Goal: Task Accomplishment & Management: Manage account settings

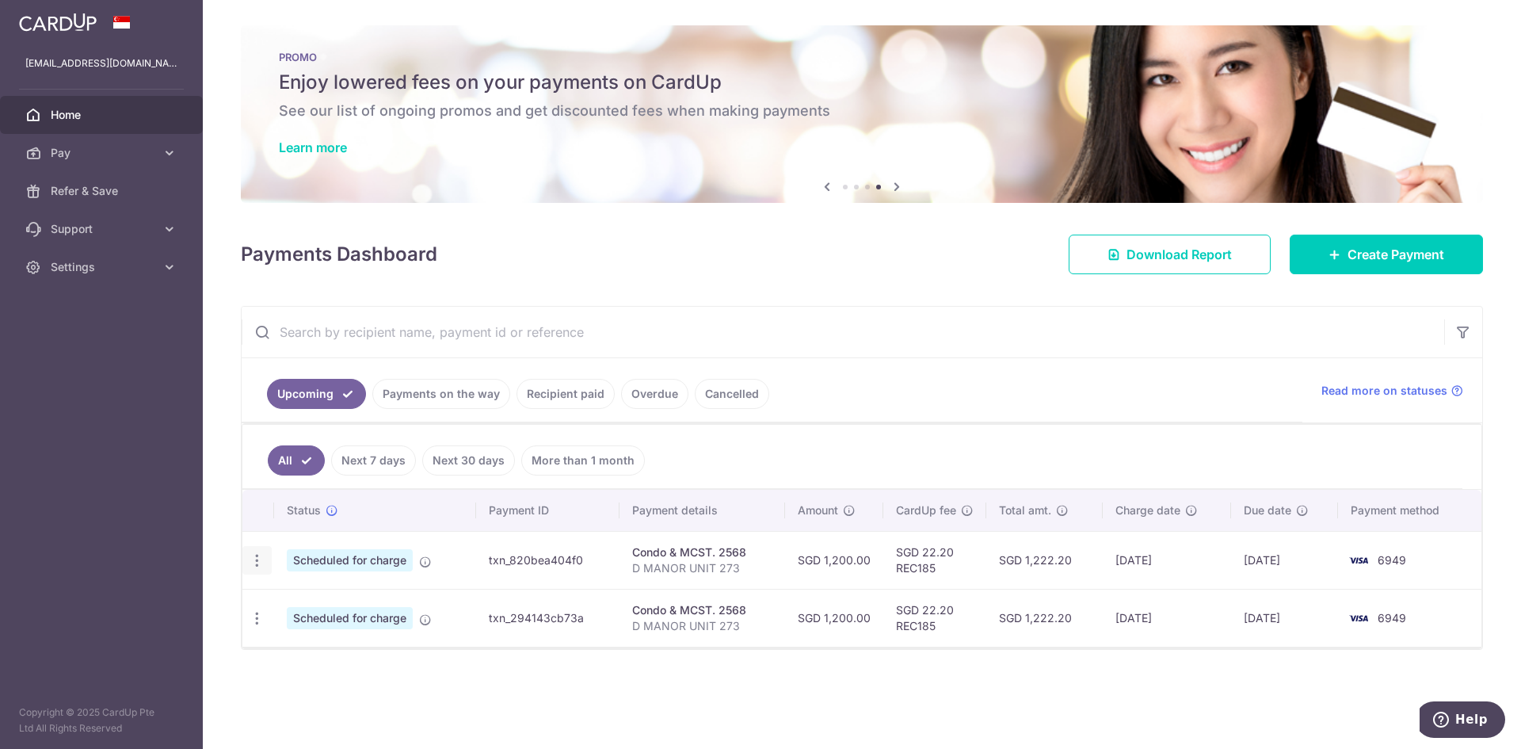
click at [260, 560] on icon "button" at bounding box center [257, 560] width 17 height 17
click at [342, 594] on span "Update payment" at bounding box center [342, 603] width 108 height 19
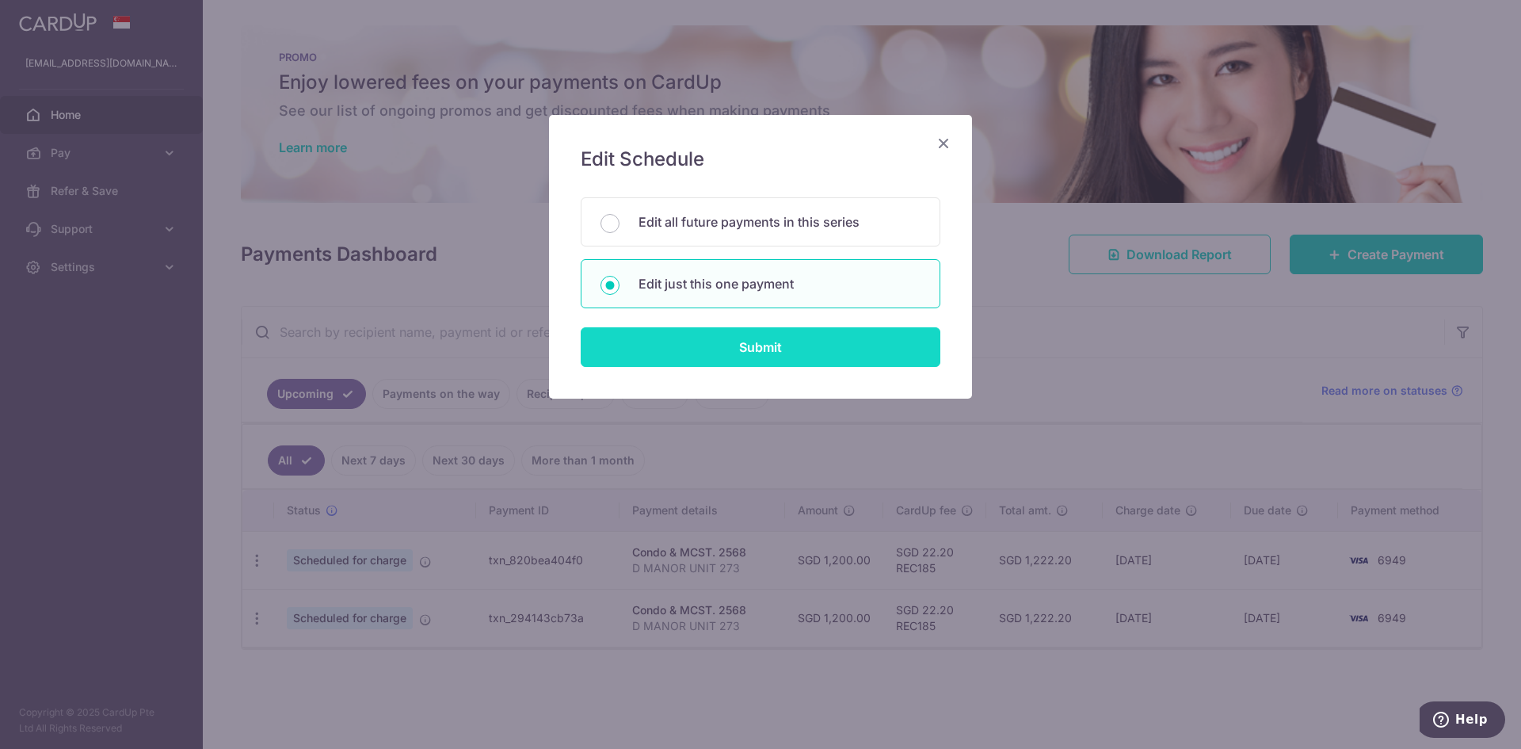
click at [823, 337] on input "Submit" at bounding box center [761, 347] width 360 height 40
radio input "true"
type input "1,200.00"
type input "28/09/2025"
type input "D MANOR UNIT 273"
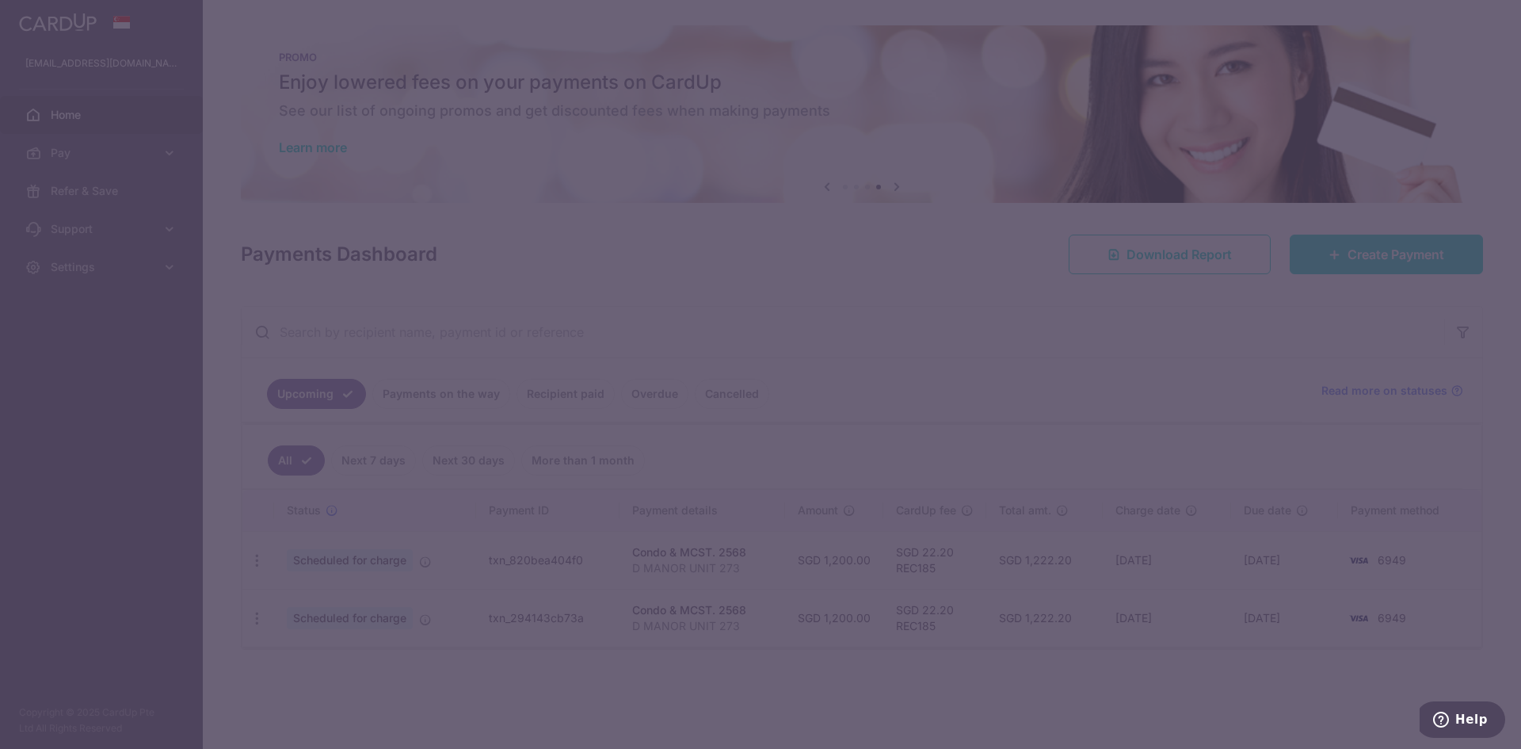
type input "REC185"
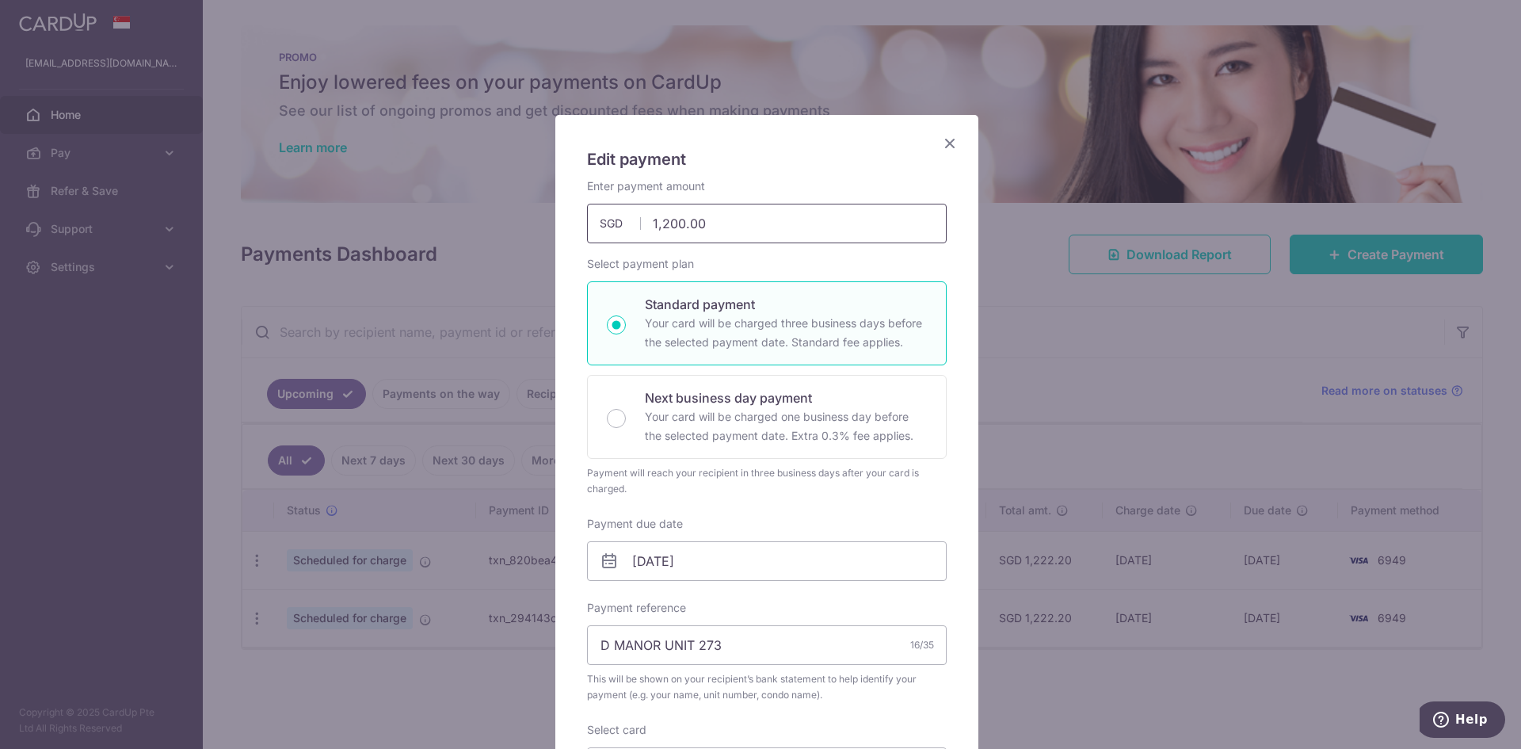
click at [666, 223] on input "1,200.00" at bounding box center [767, 224] width 360 height 40
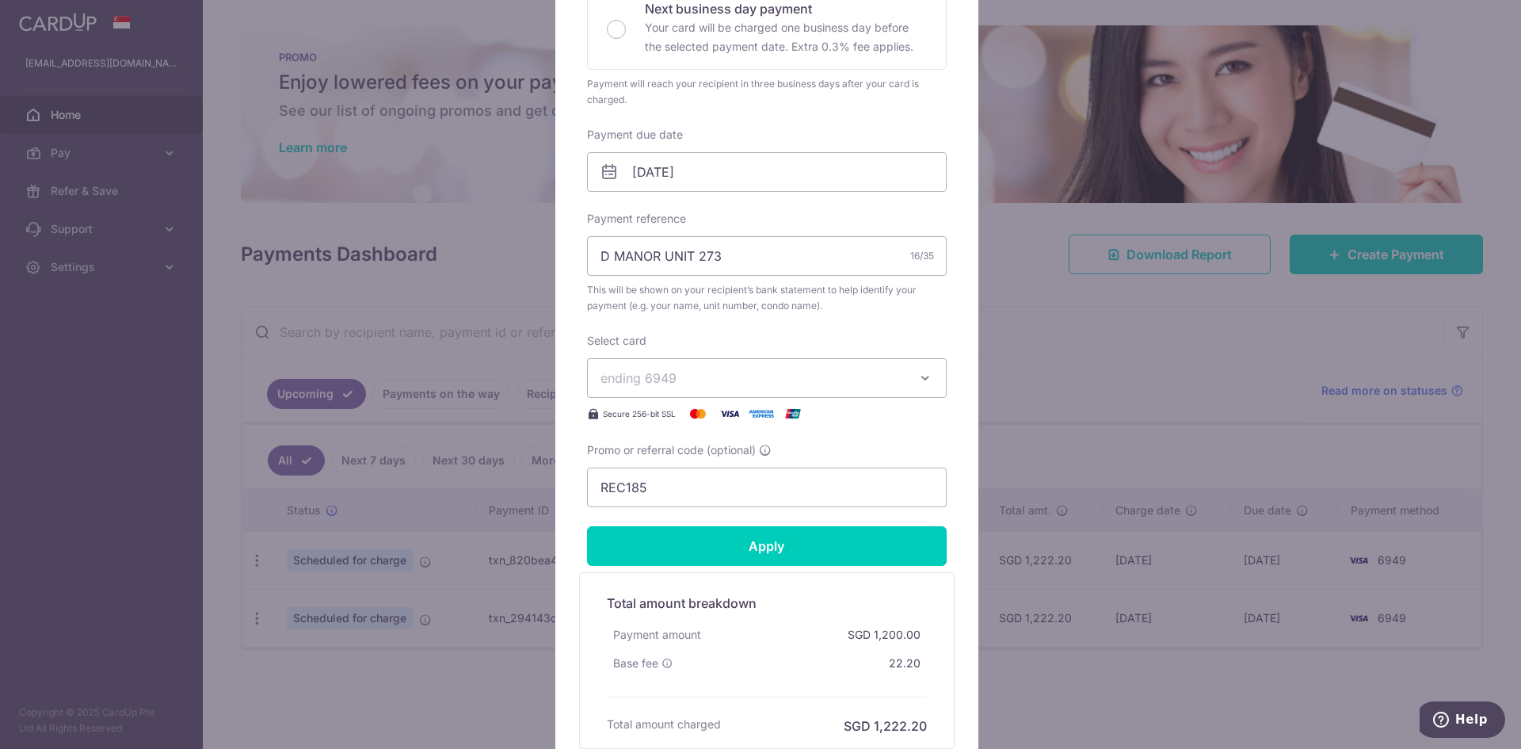
scroll to position [396, 0]
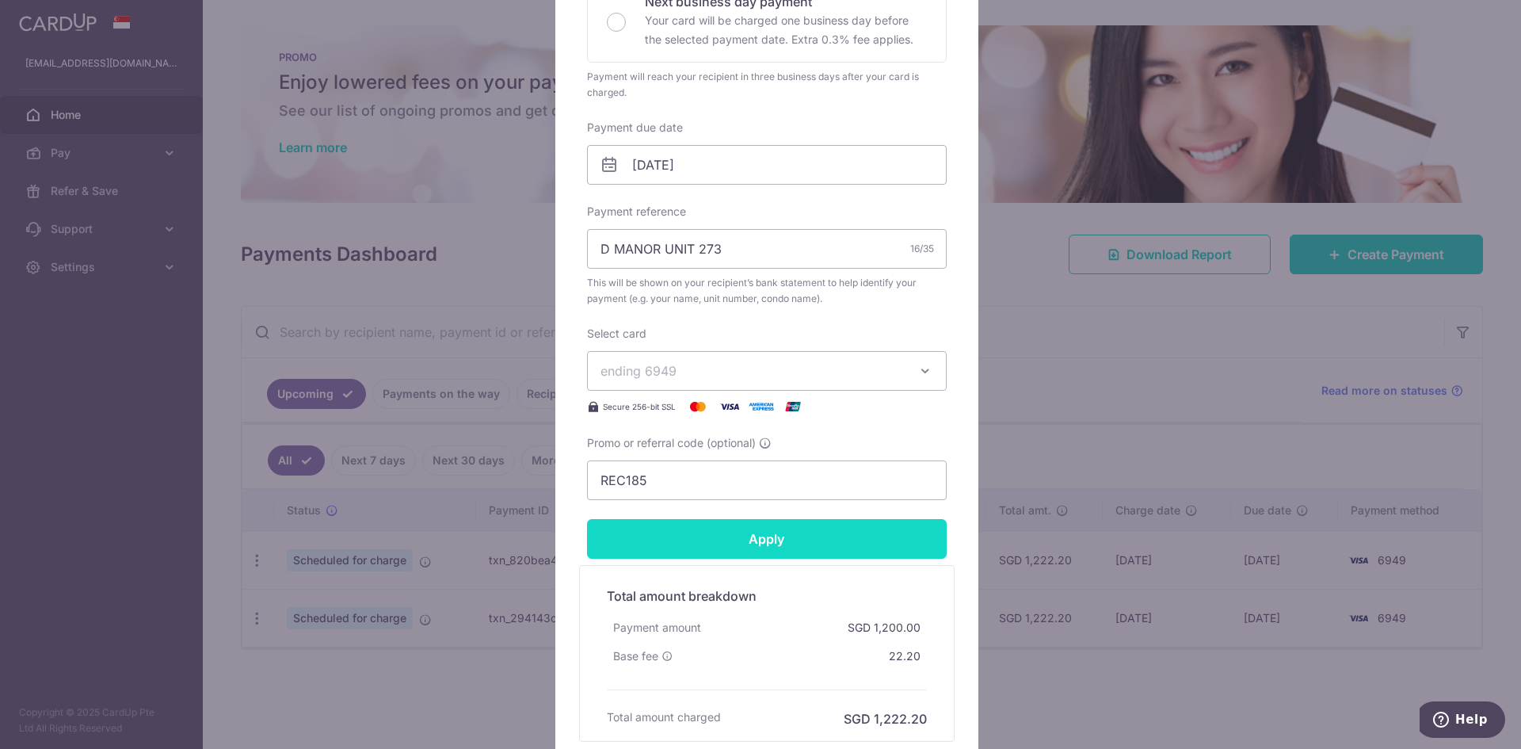
type input "1,260.00"
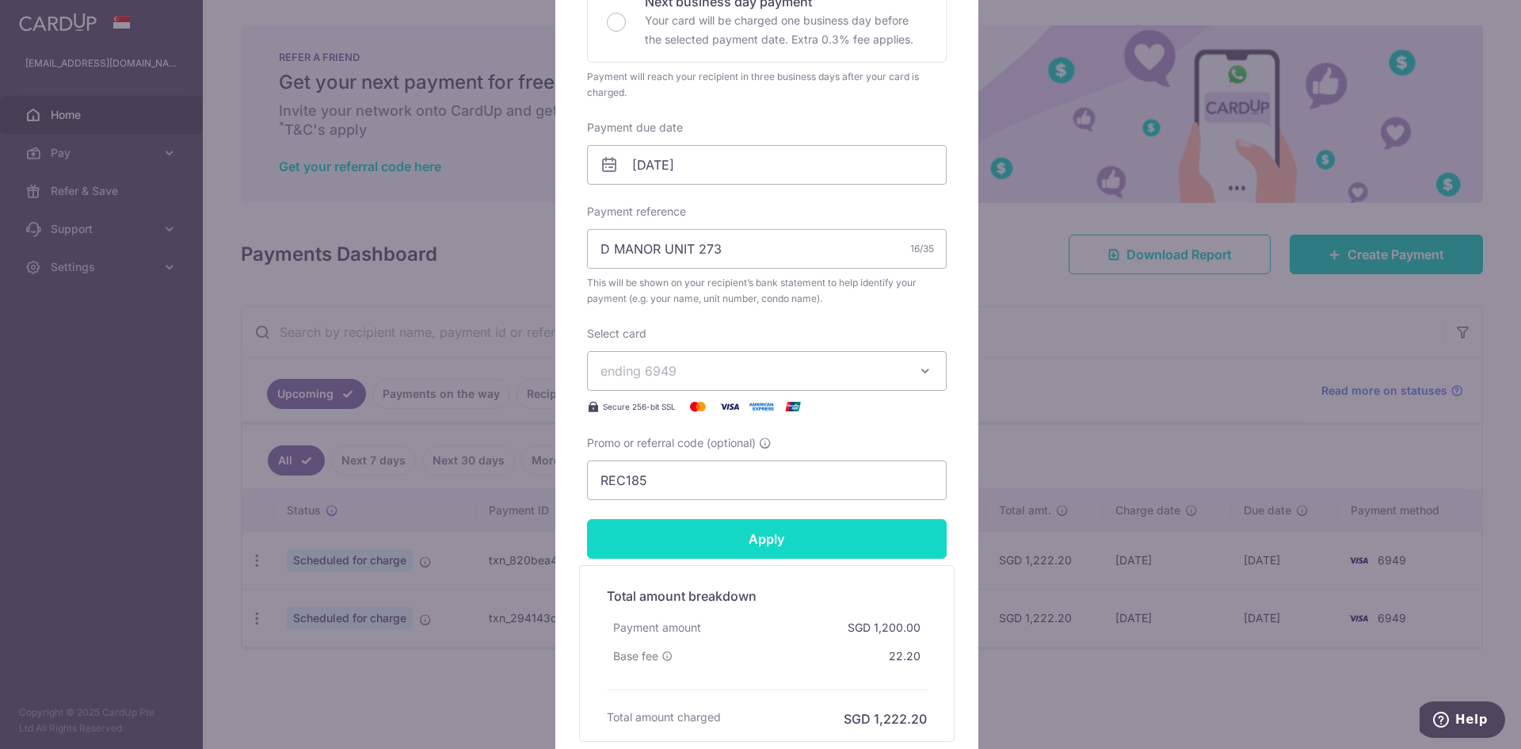
click at [770, 543] on input "Apply" at bounding box center [767, 539] width 360 height 40
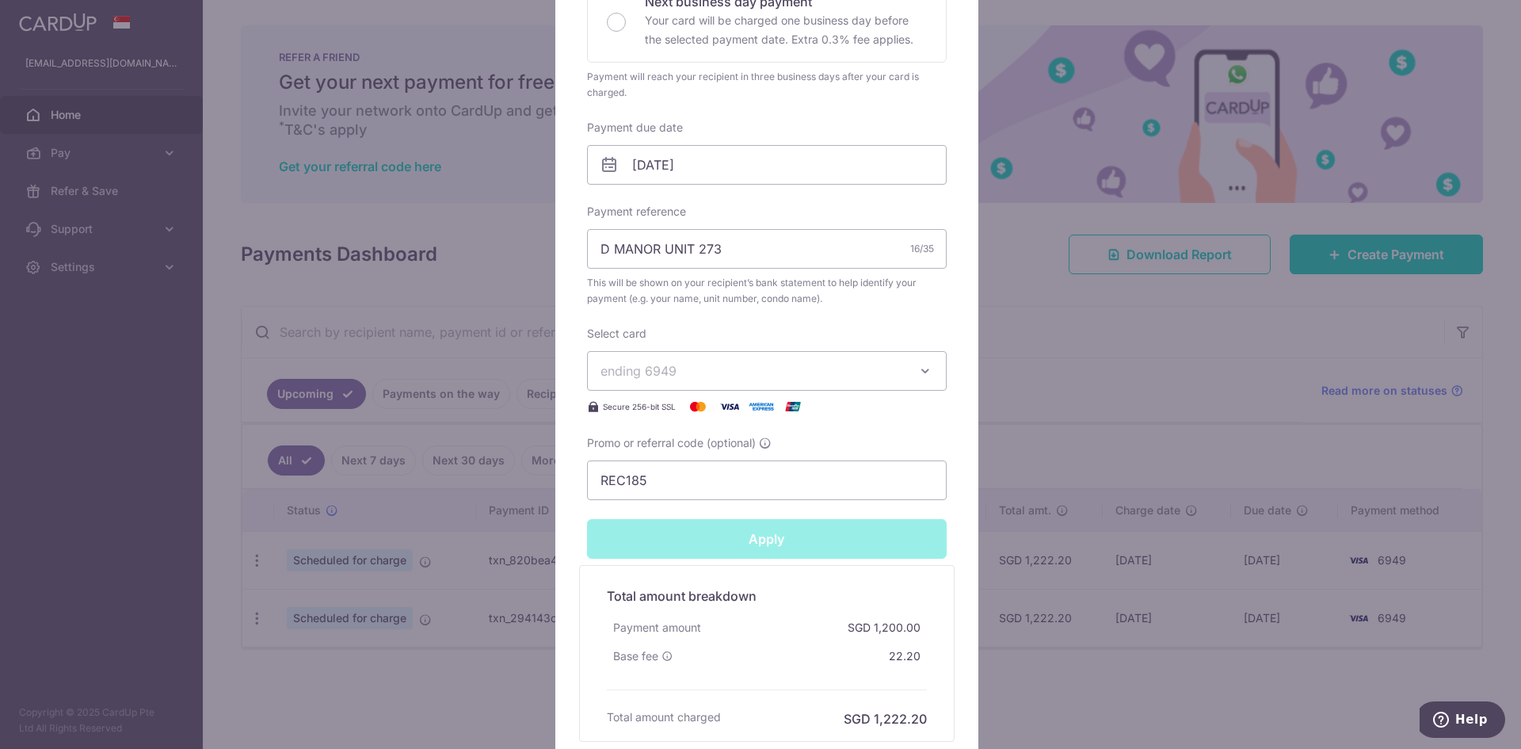
type input "Successfully Applied"
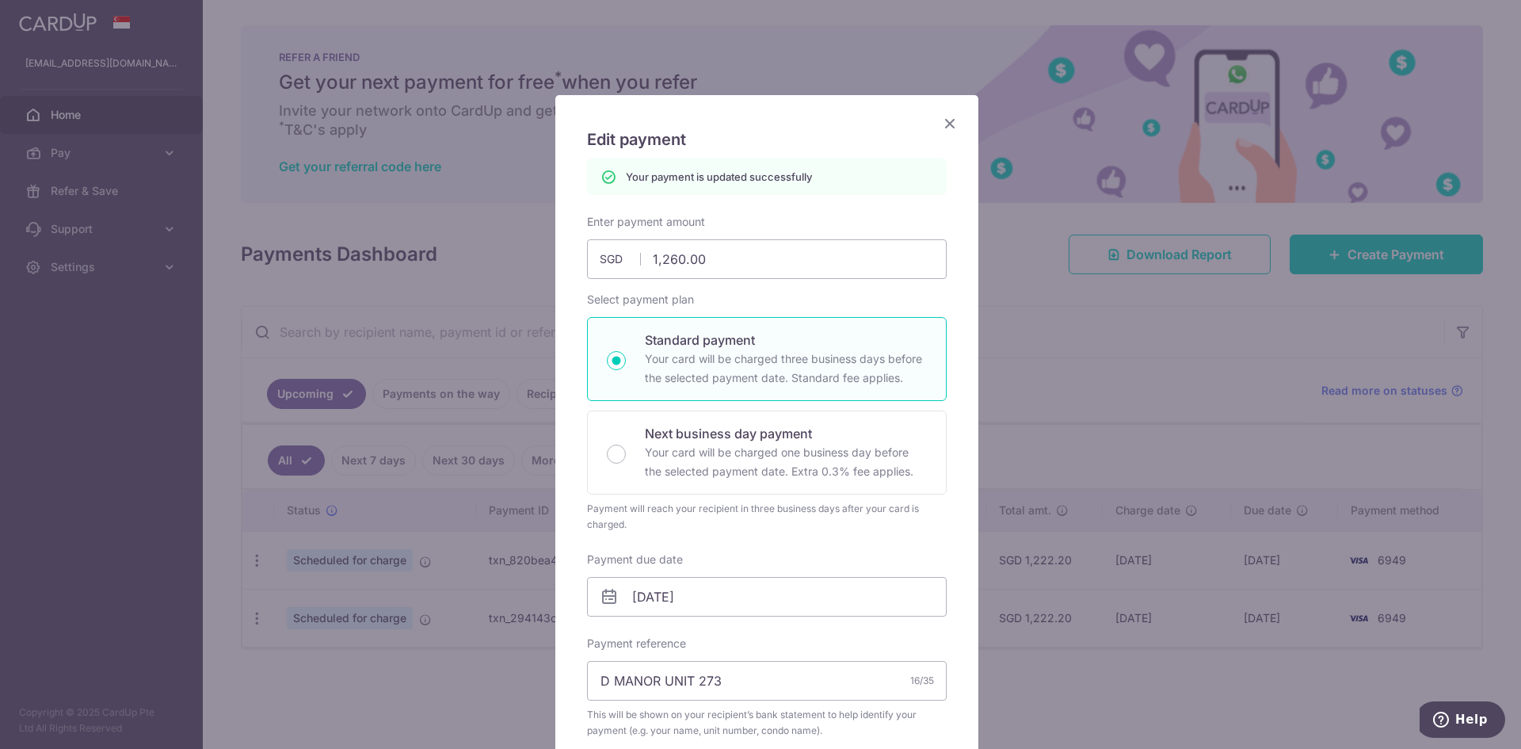
scroll to position [0, 0]
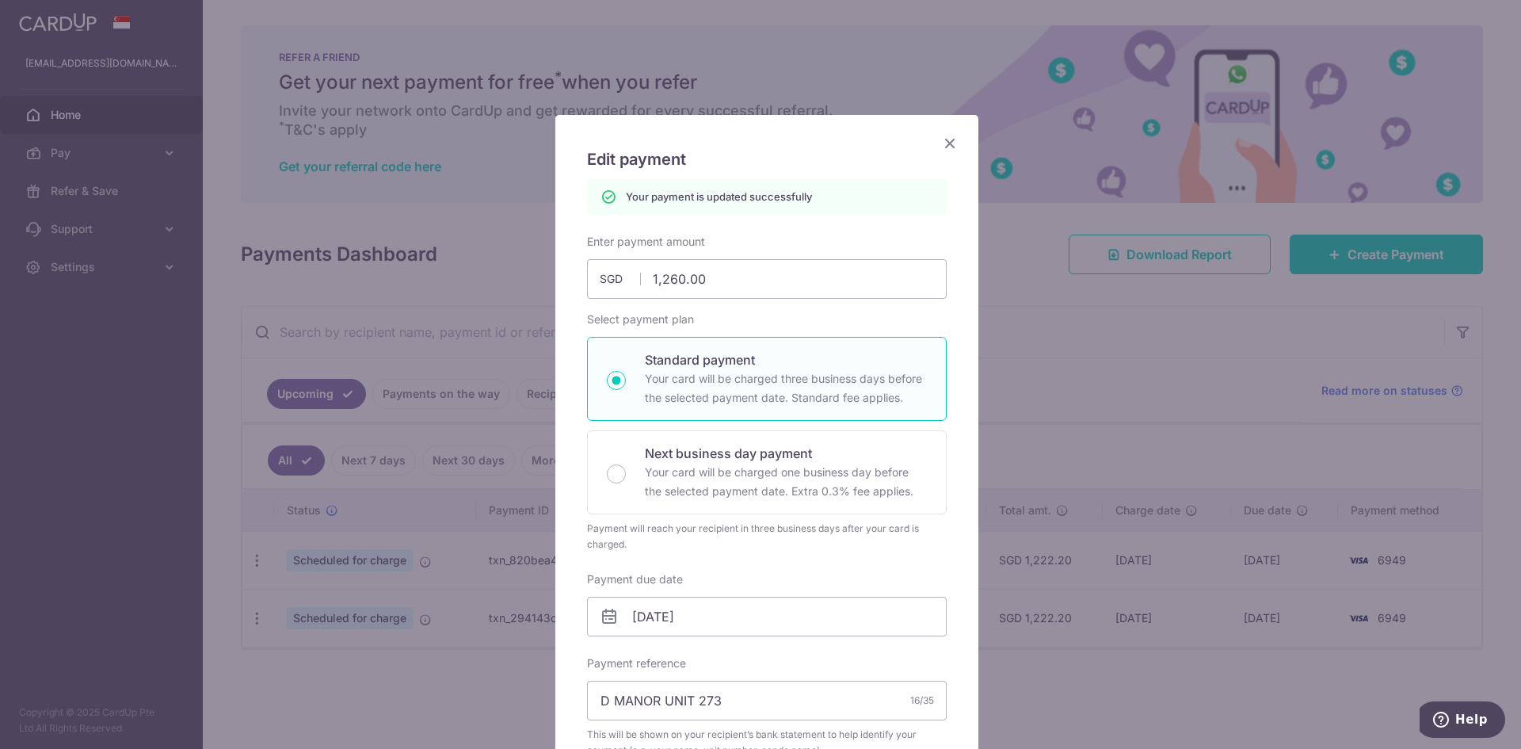
click at [944, 145] on icon "Close" at bounding box center [949, 143] width 19 height 20
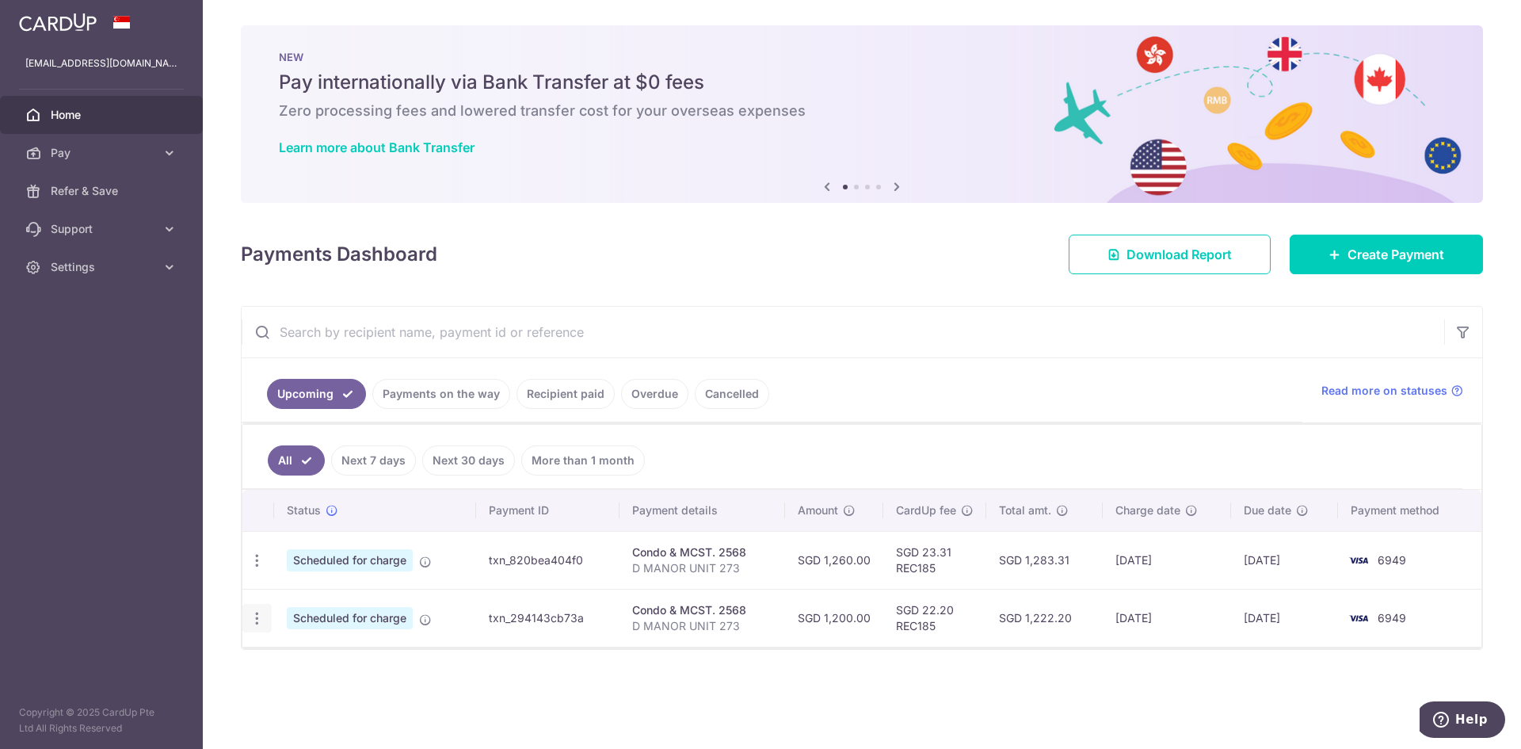
click at [254, 620] on icon "button" at bounding box center [257, 618] width 17 height 17
click at [306, 662] on span "Update payment" at bounding box center [342, 661] width 108 height 19
radio input "true"
type input "1,200.00"
type input "28/12/2025"
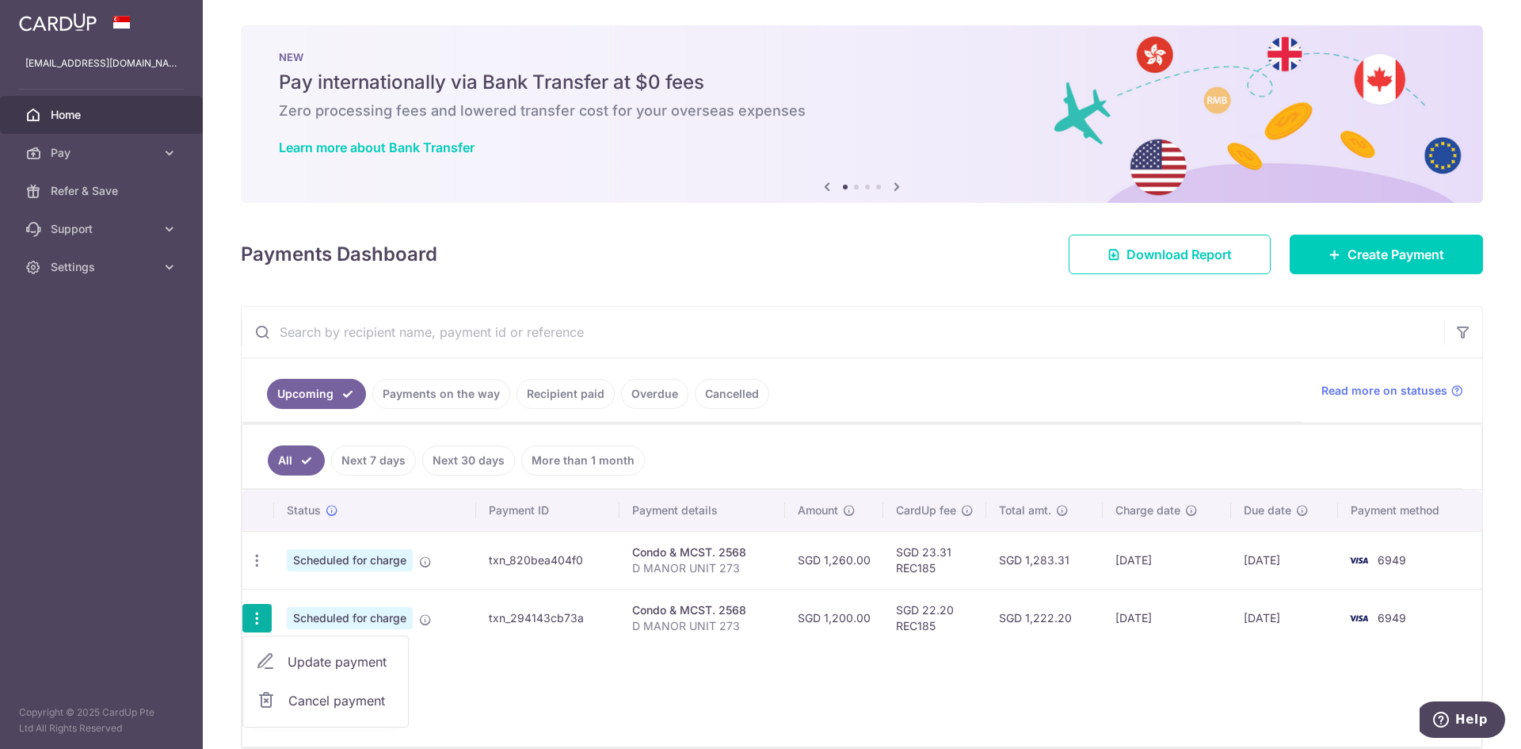
type input "D MANOR UNIT 273"
type input "REC185"
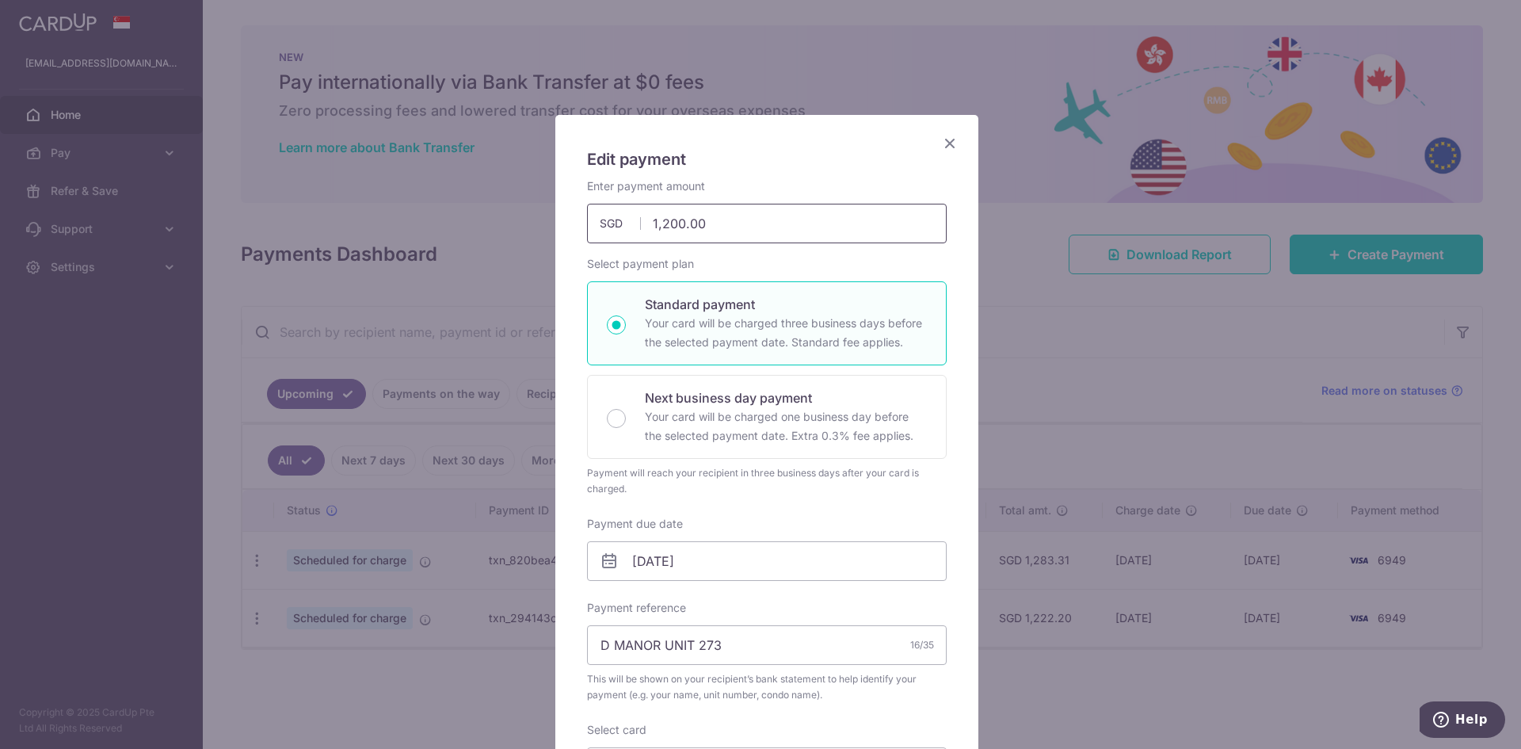
click at [665, 223] on input "1,200.00" at bounding box center [767, 224] width 360 height 40
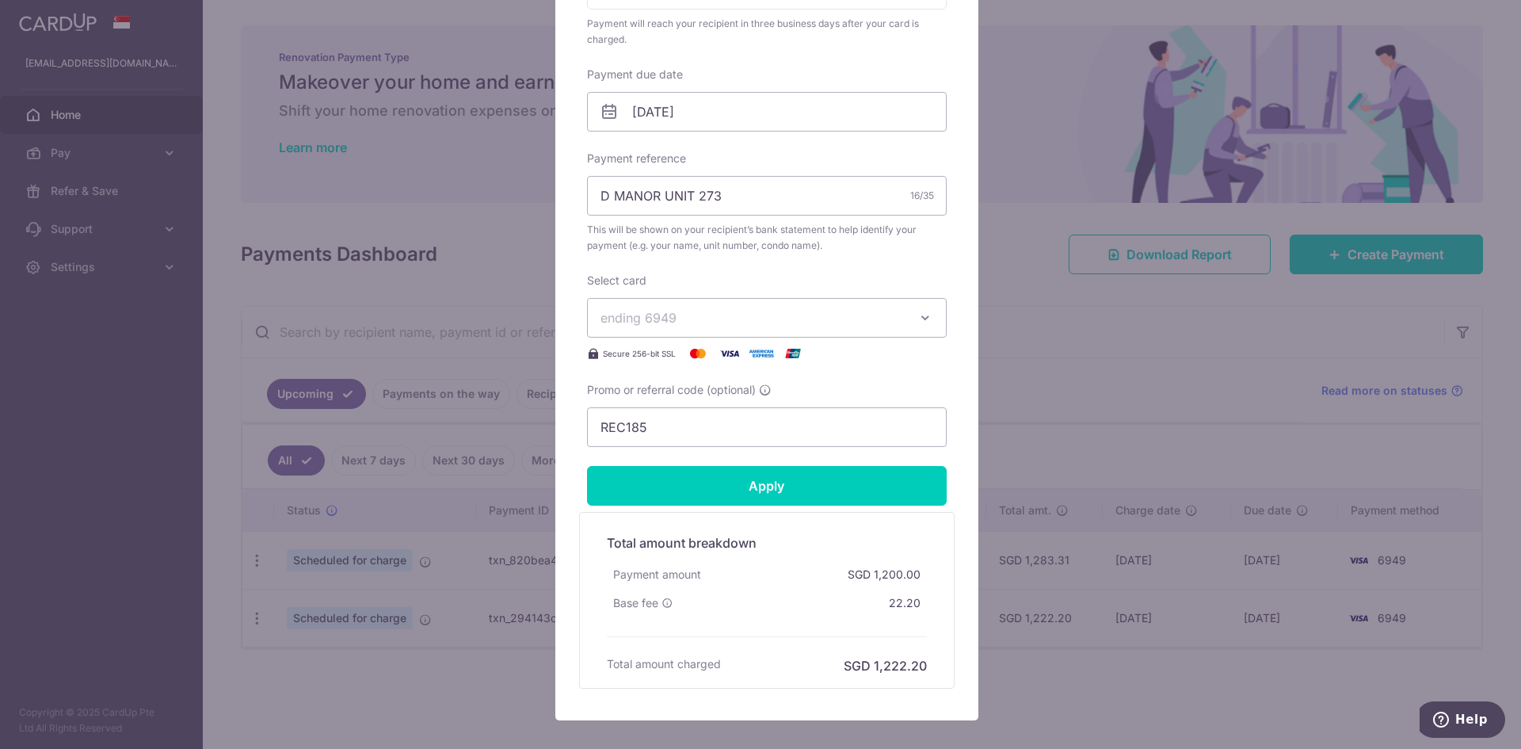
scroll to position [536, 0]
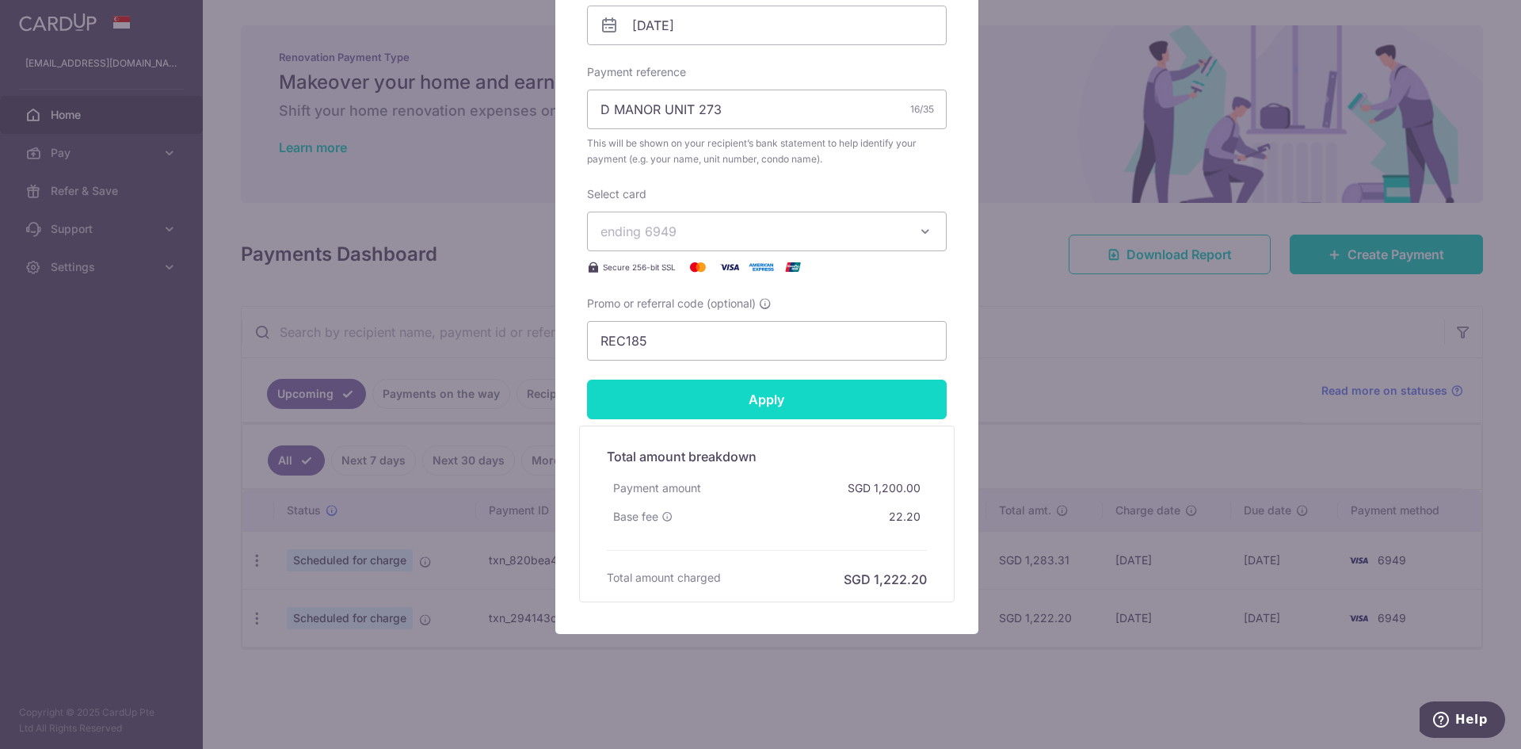
type input "1,260.00"
click at [864, 410] on input "Apply" at bounding box center [767, 399] width 360 height 40
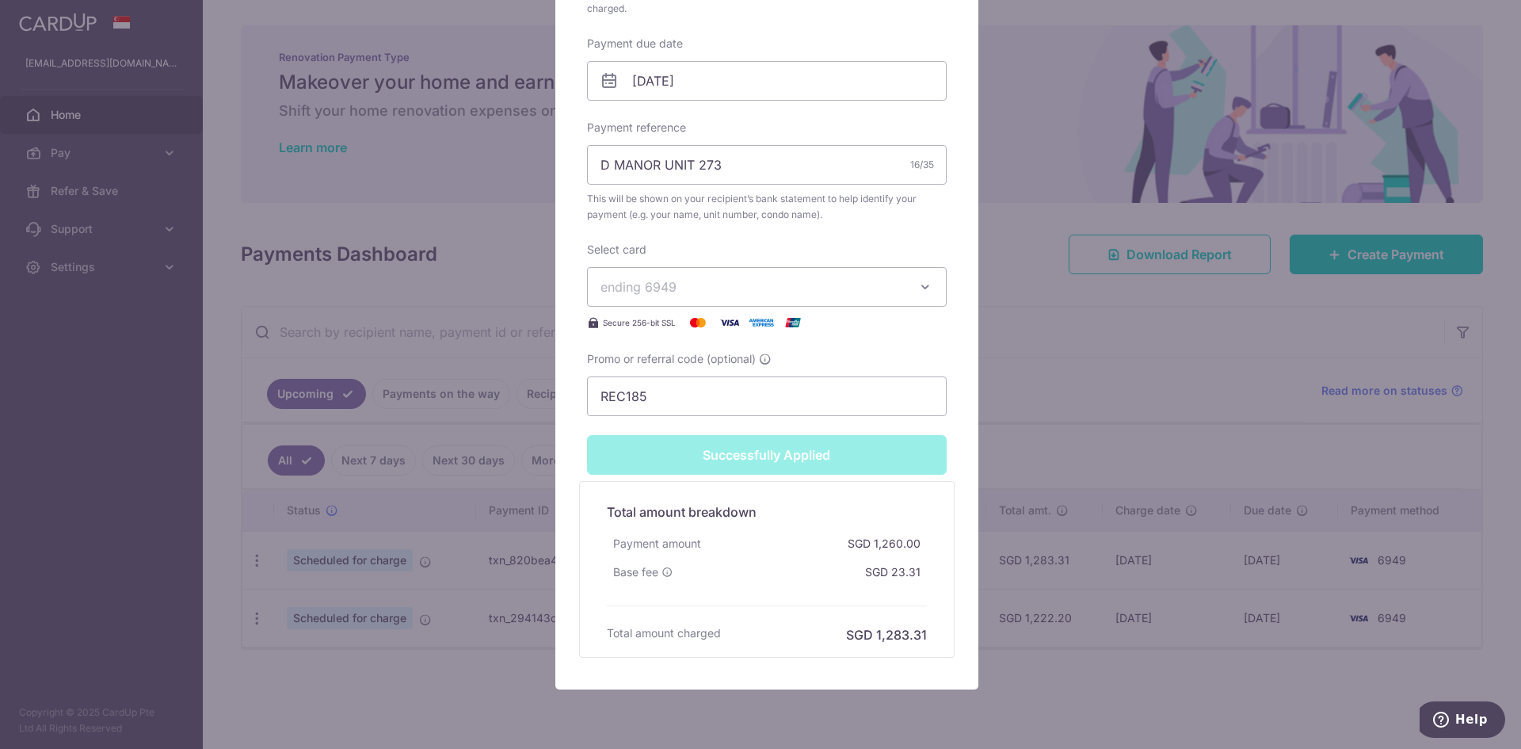
type input "Successfully Applied"
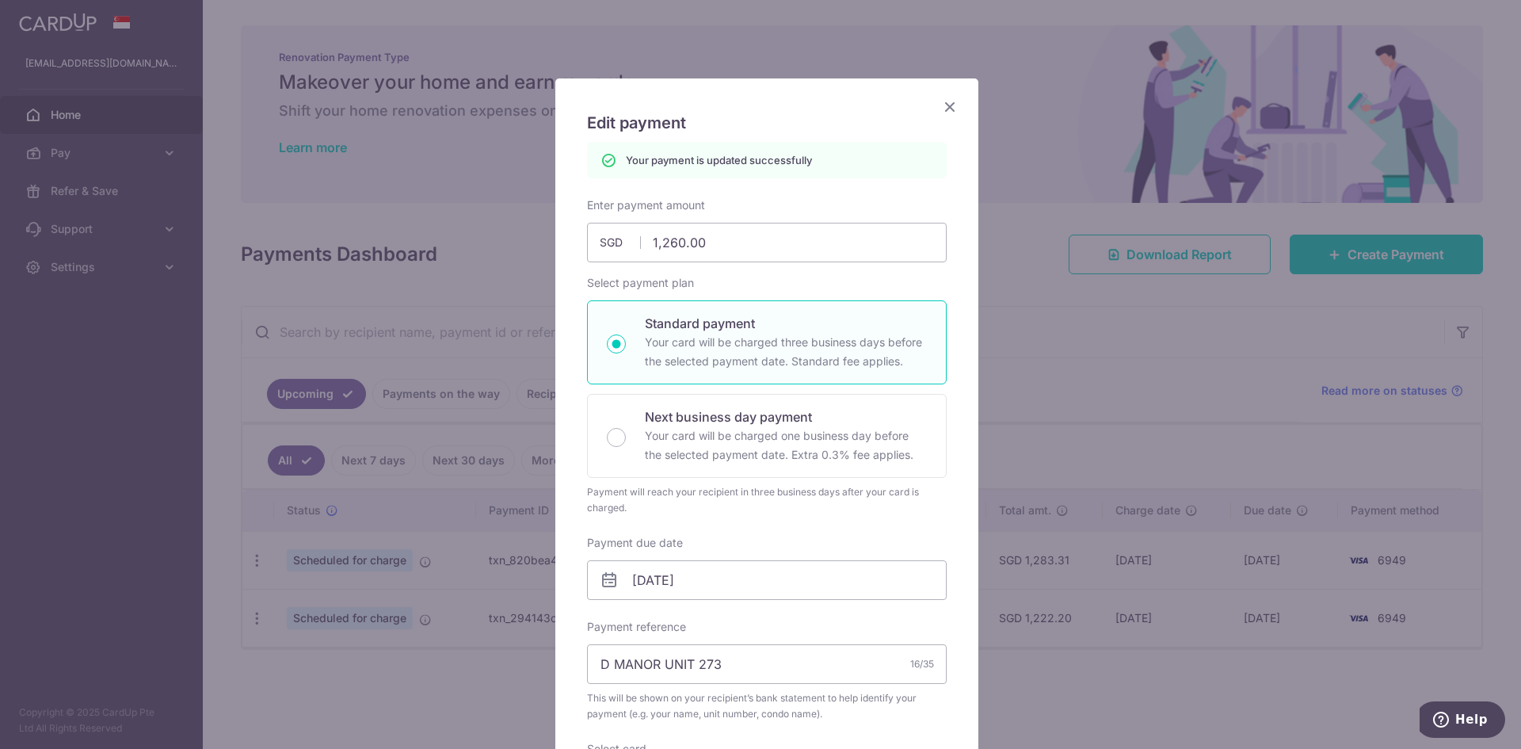
scroll to position [0, 0]
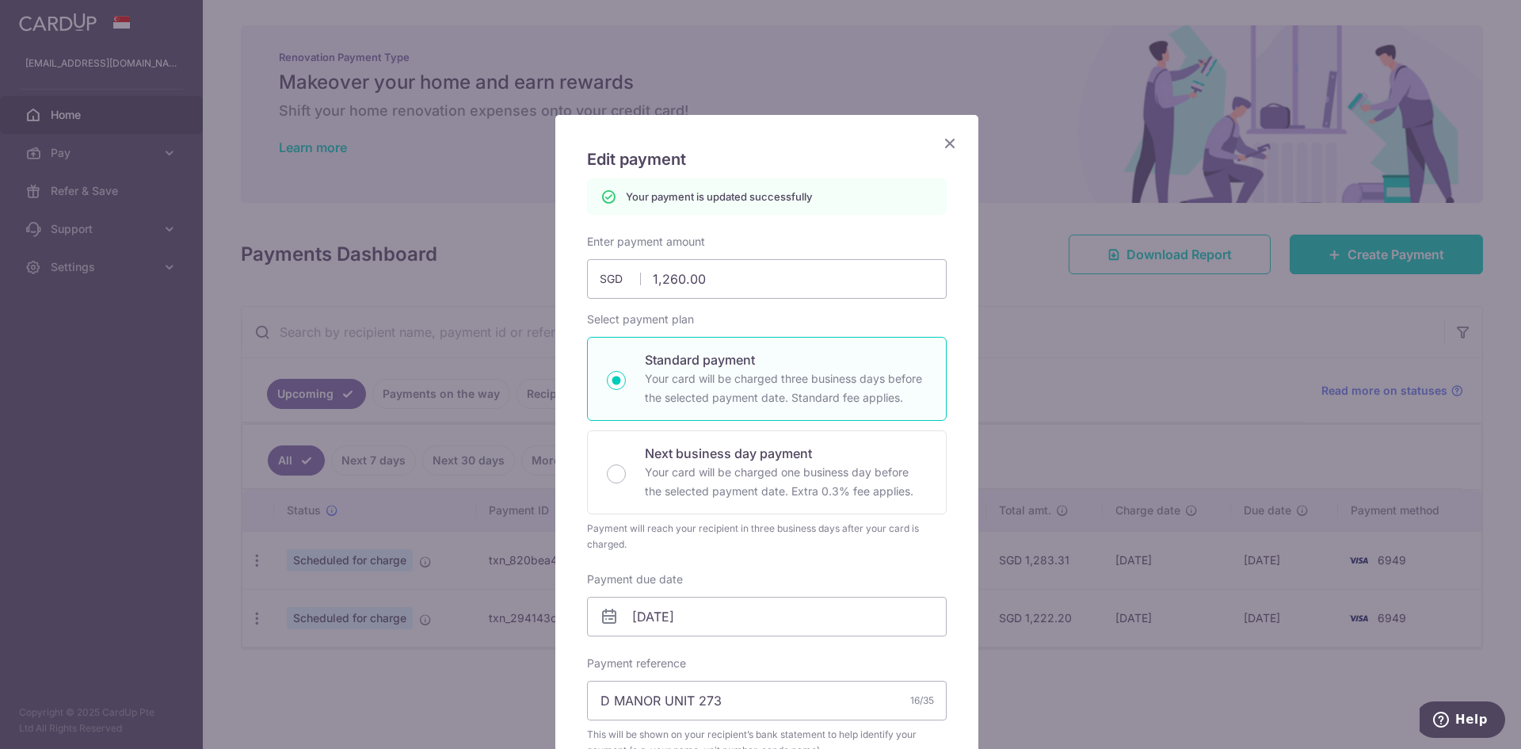
click at [947, 143] on icon "Close" at bounding box center [949, 143] width 19 height 20
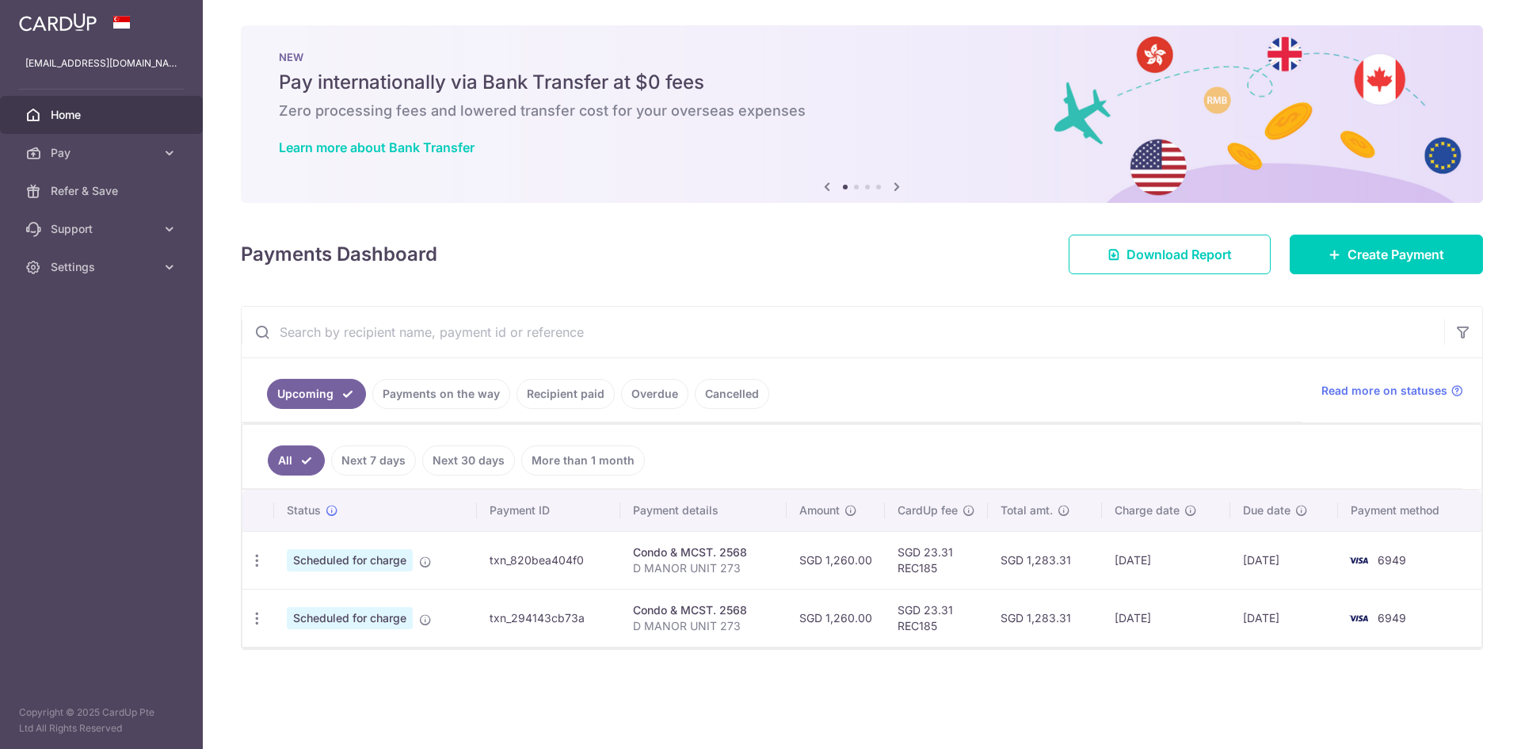
click at [132, 120] on span "Home" at bounding box center [103, 115] width 105 height 16
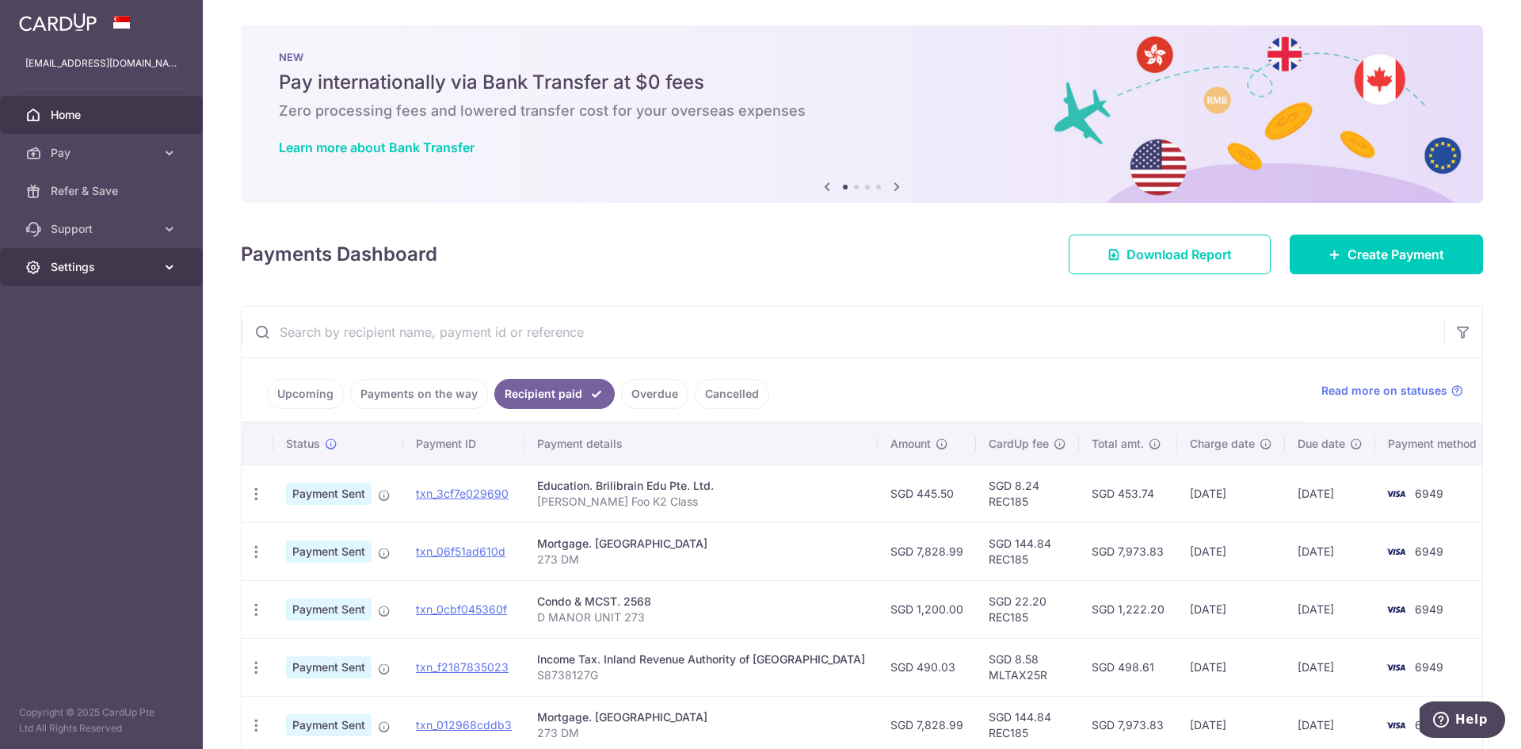
click at [130, 260] on span "Settings" at bounding box center [103, 267] width 105 height 16
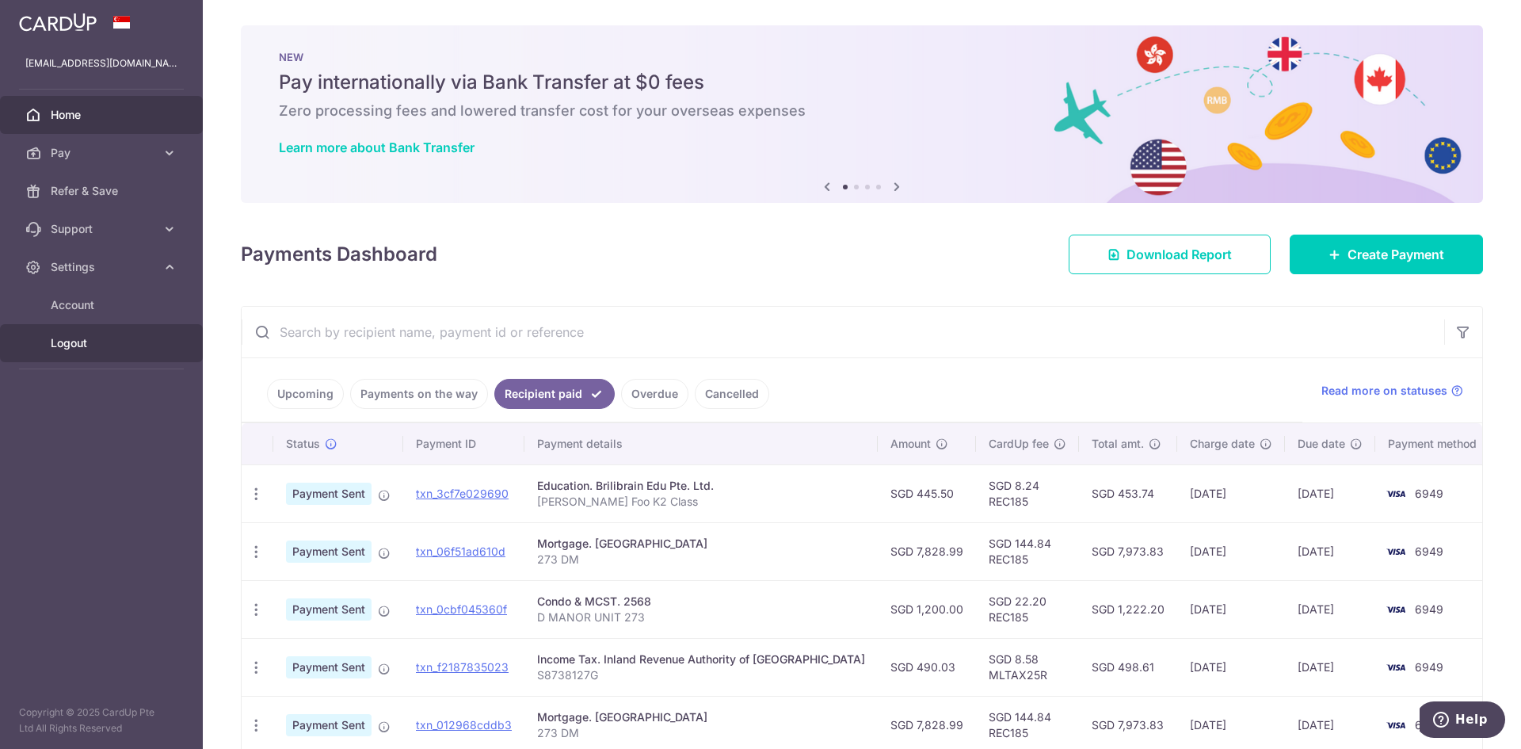
click at [74, 344] on span "Logout" at bounding box center [103, 343] width 105 height 16
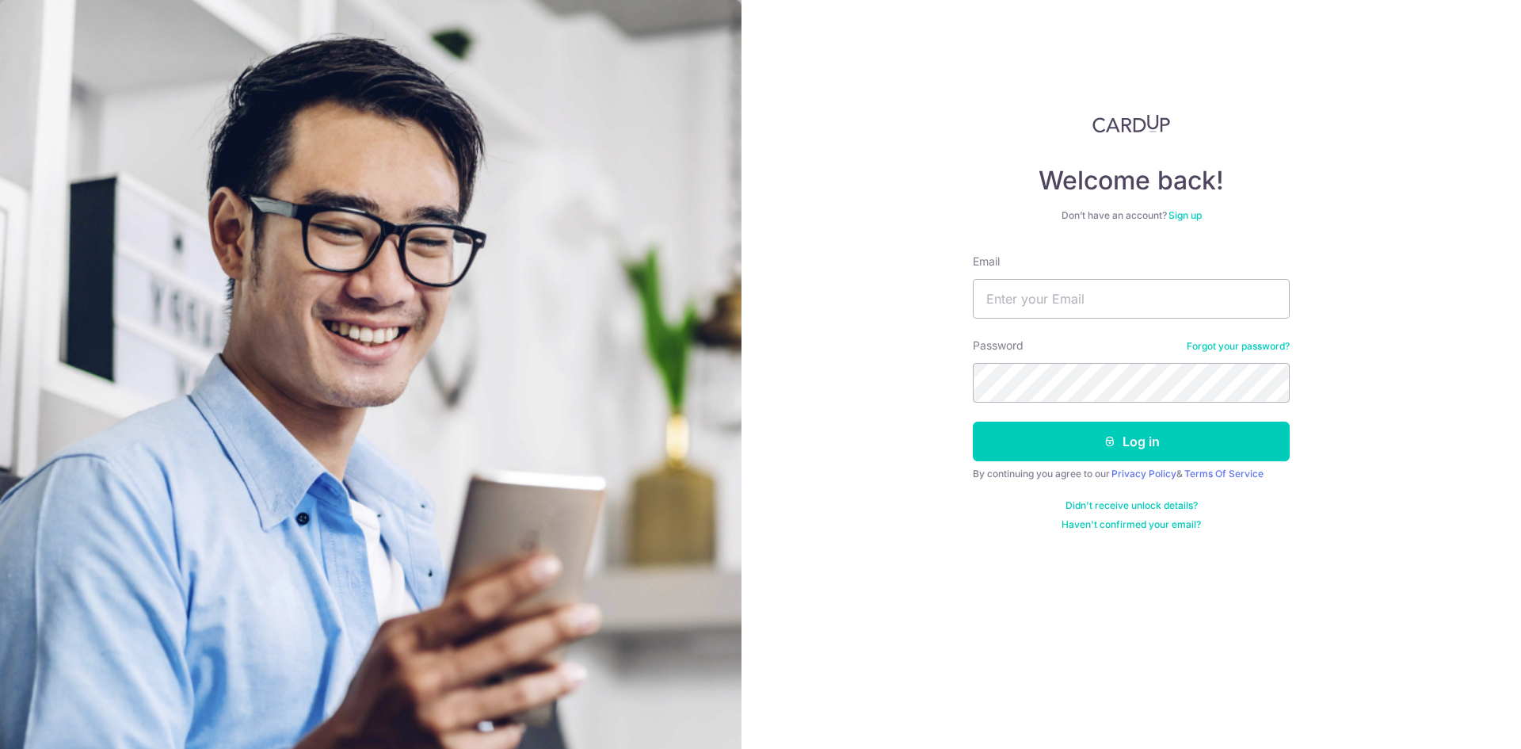
click at [1024, 295] on input "Email" at bounding box center [1131, 299] width 317 height 40
type input "[EMAIL_ADDRESS][DOMAIN_NAME]"
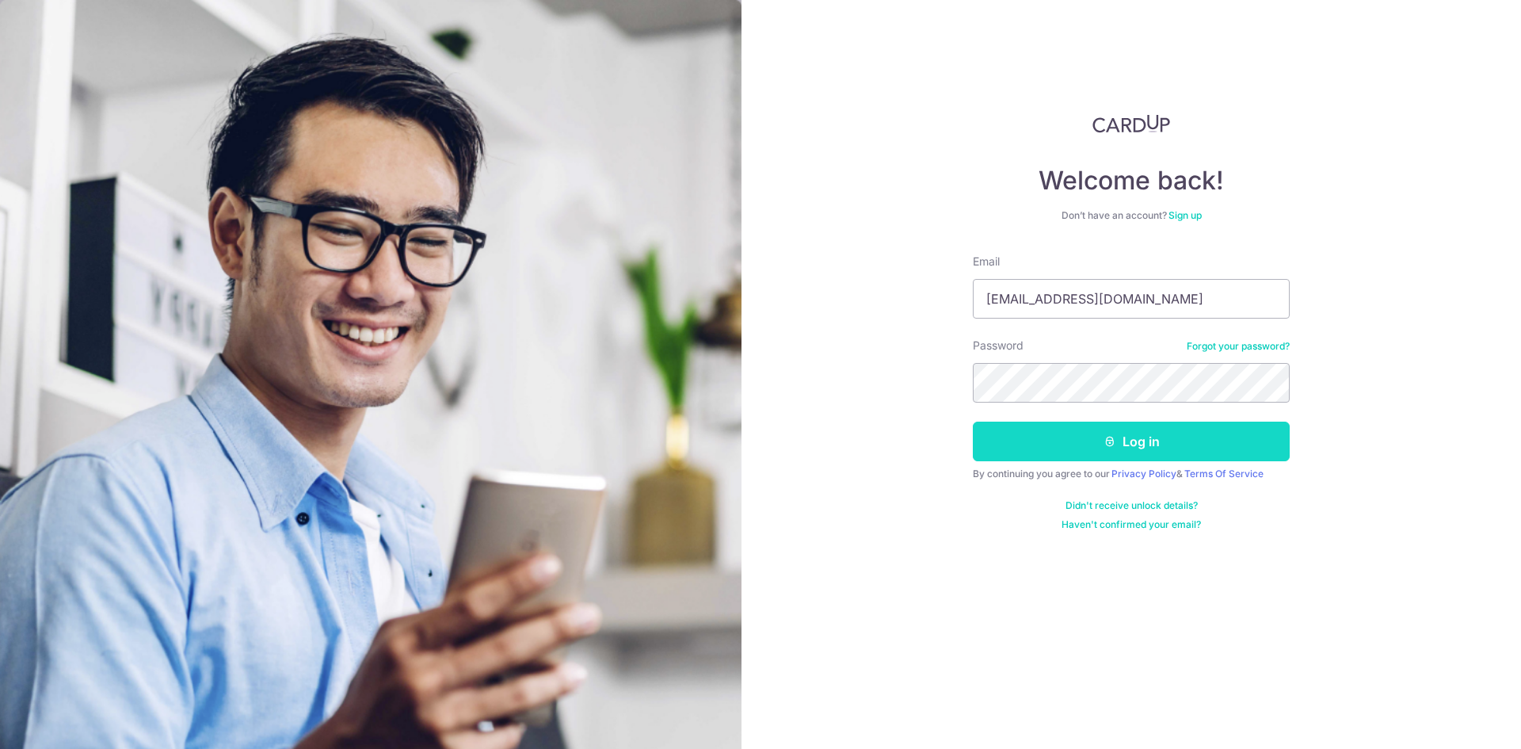
click at [1115, 437] on icon "submit" at bounding box center [1110, 441] width 13 height 13
